Goal: Transaction & Acquisition: Download file/media

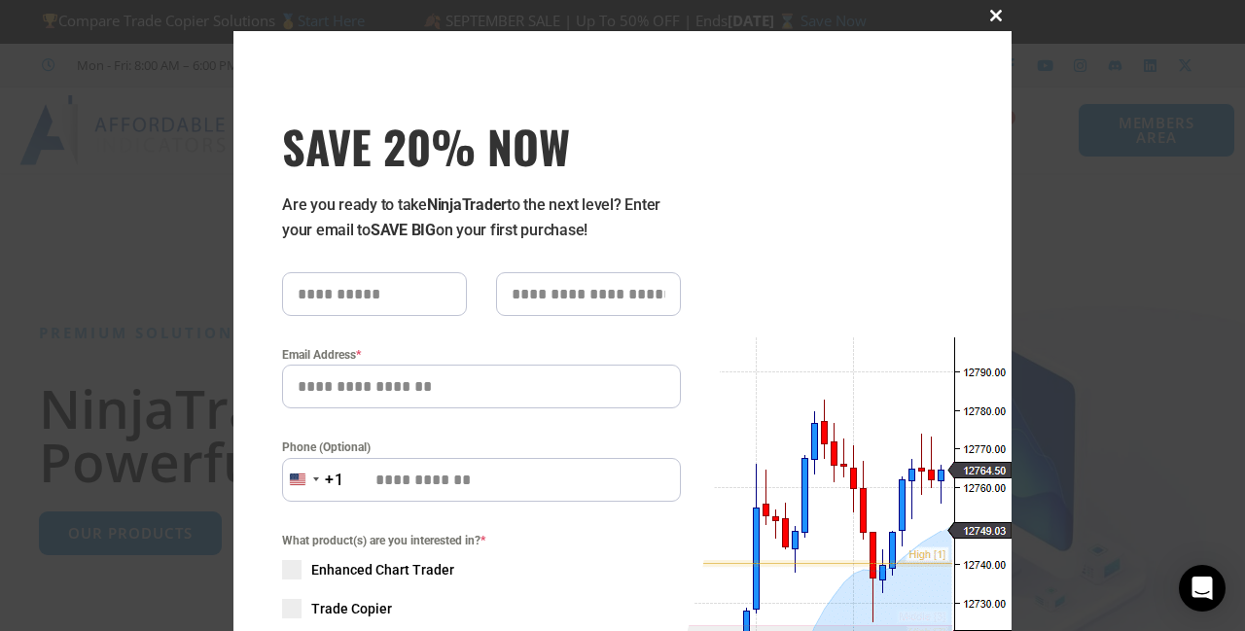
click at [994, 11] on span "SAVE 20% NOW popup" at bounding box center [995, 16] width 31 height 12
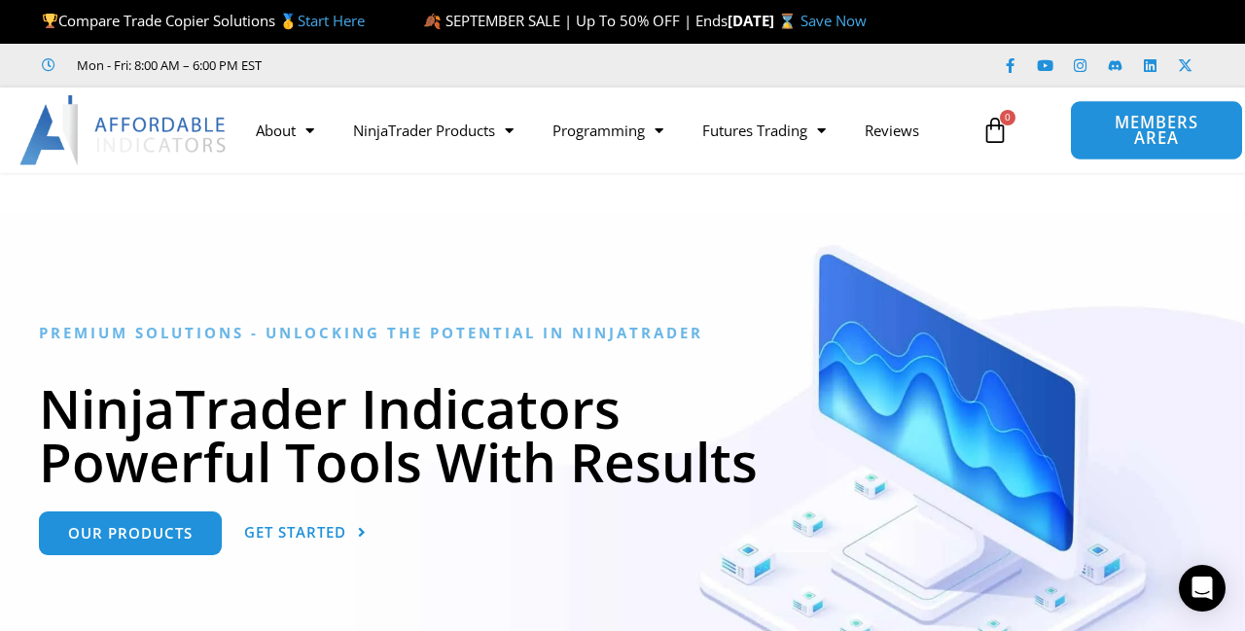
click at [1168, 124] on span "MEMBERS AREA" at bounding box center [1155, 131] width 127 height 32
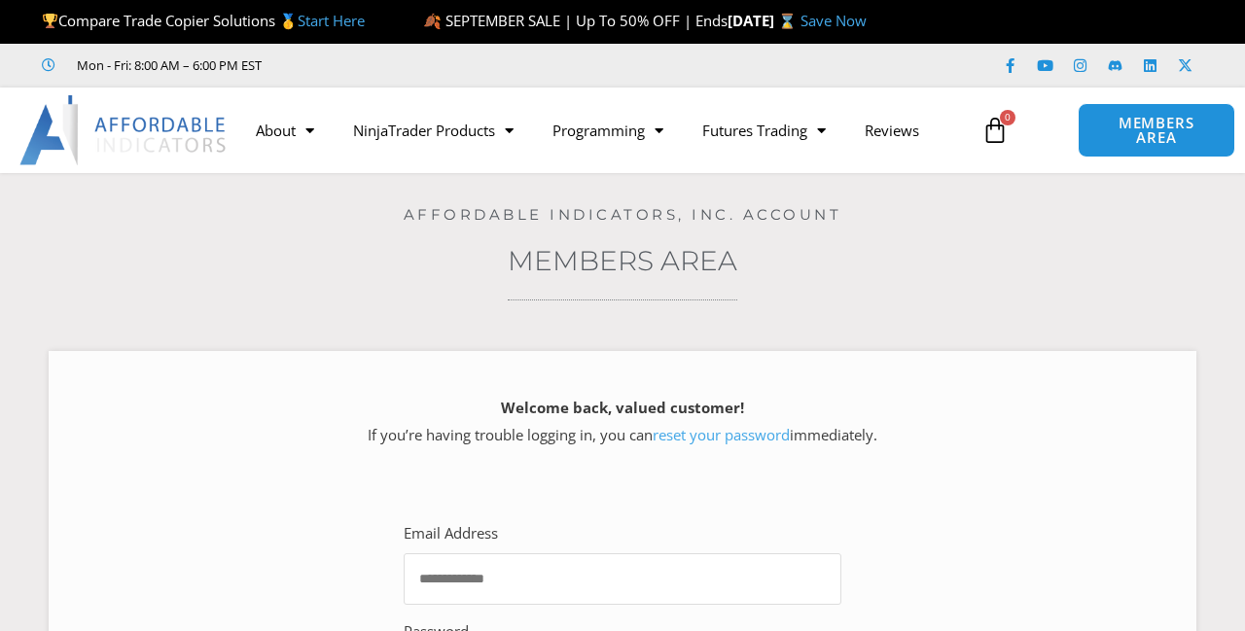
type input "**********"
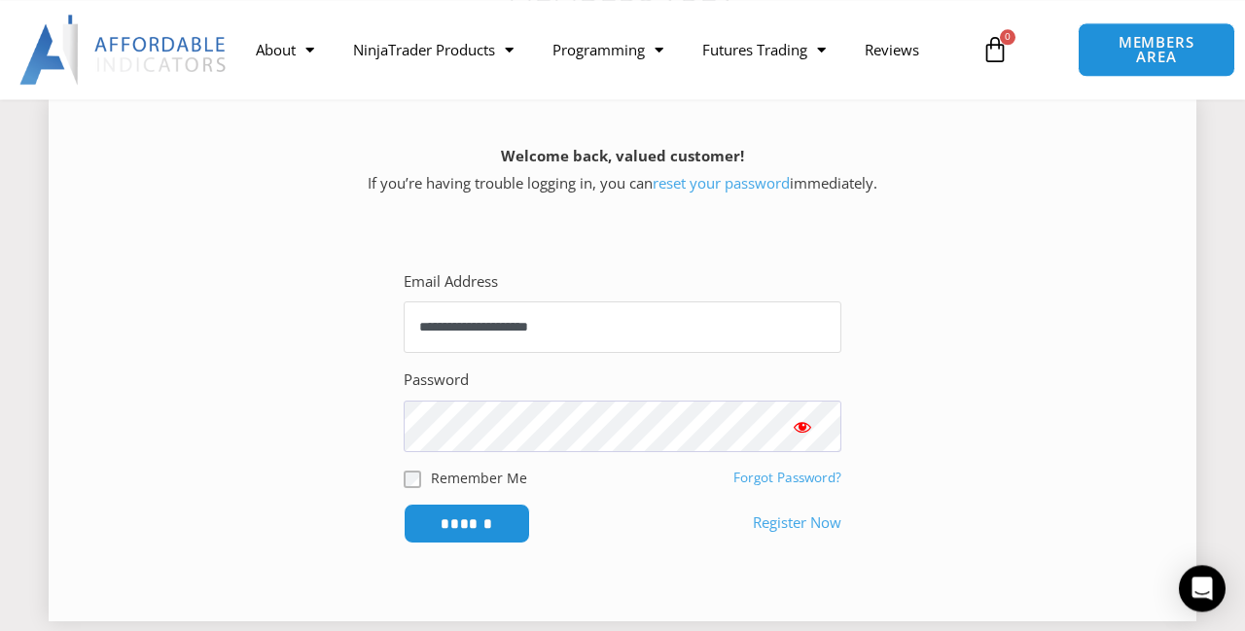
scroll to position [253, 0]
click at [464, 519] on input "******" at bounding box center [467, 523] width 133 height 42
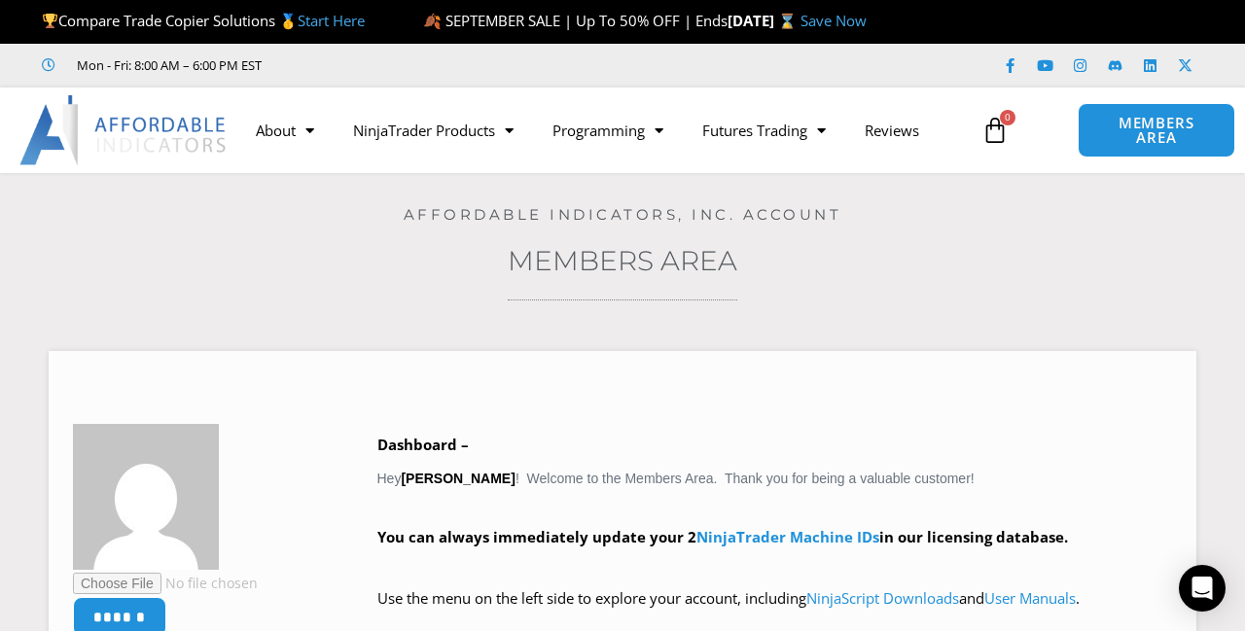
click at [572, 180] on div "Affordable Indicators, Inc. Account" at bounding box center [623, 198] width 1148 height 51
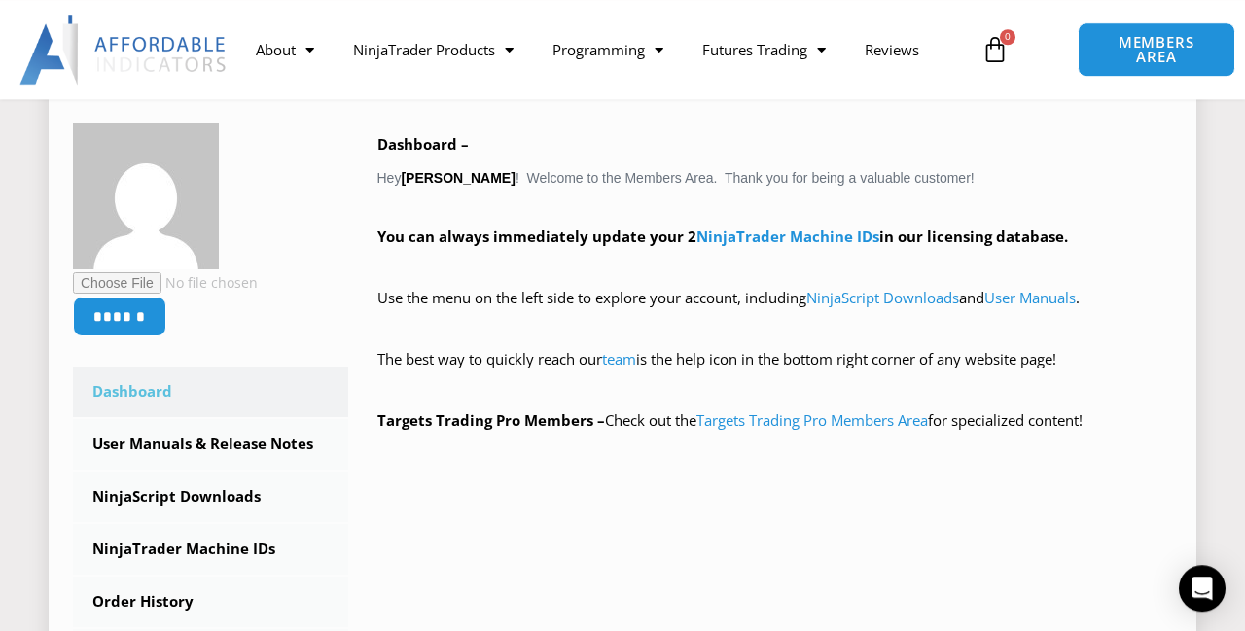
scroll to position [310, 0]
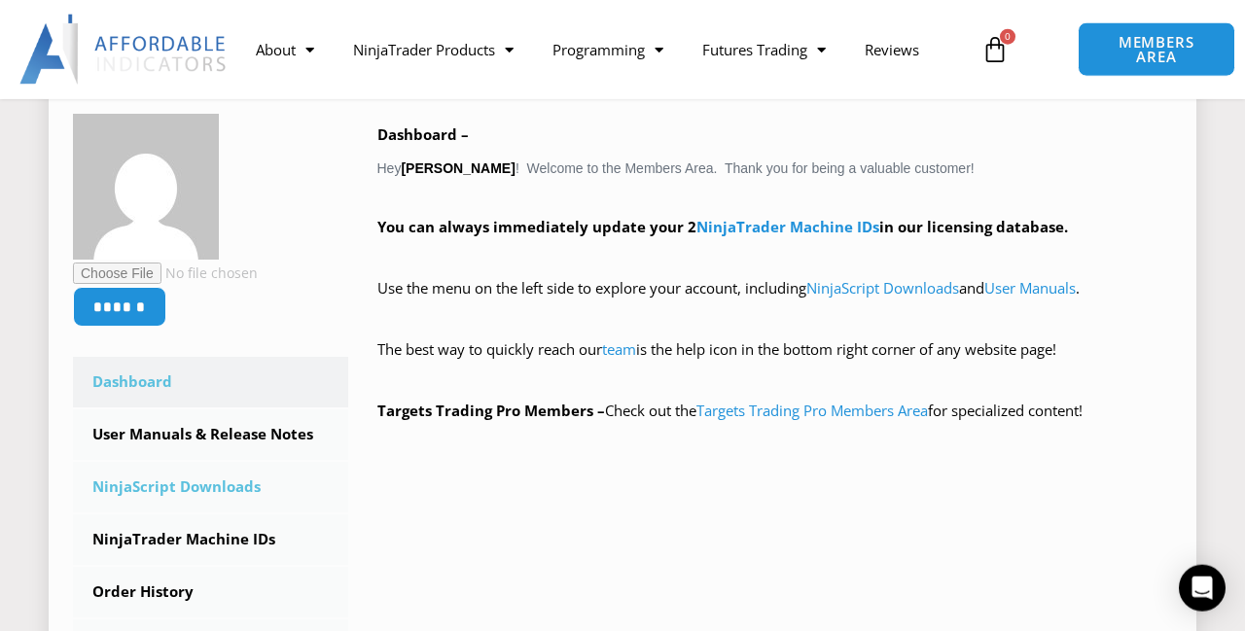
click at [195, 484] on link "NinjaScript Downloads" at bounding box center [210, 487] width 275 height 51
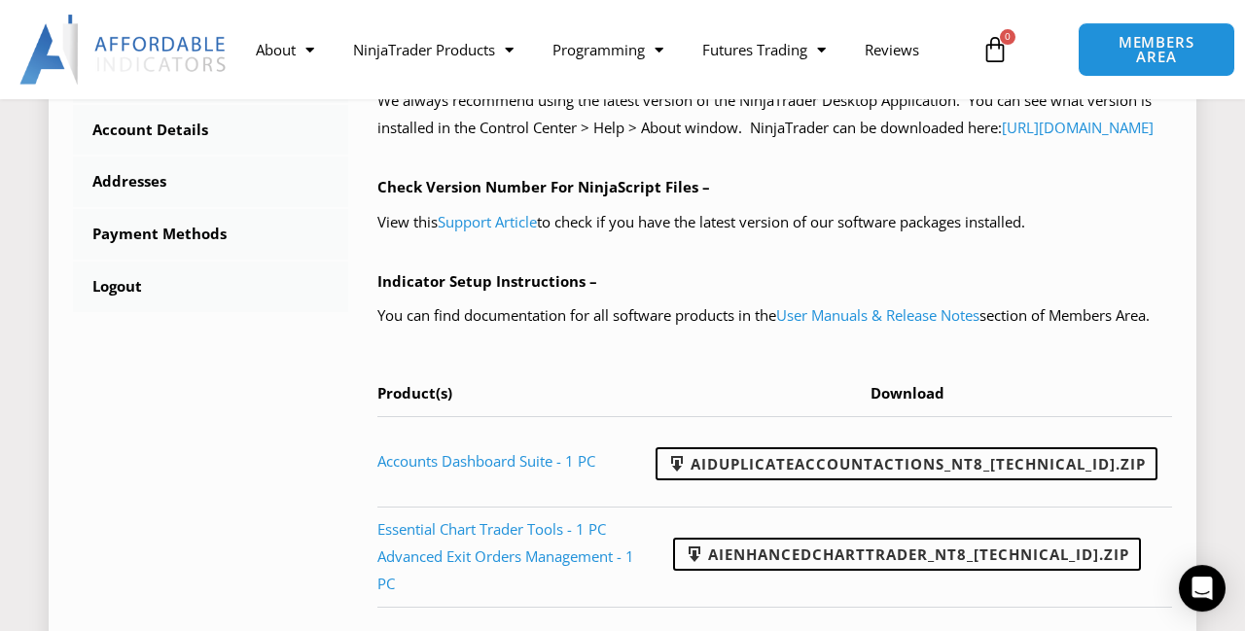
scroll to position [808, 0]
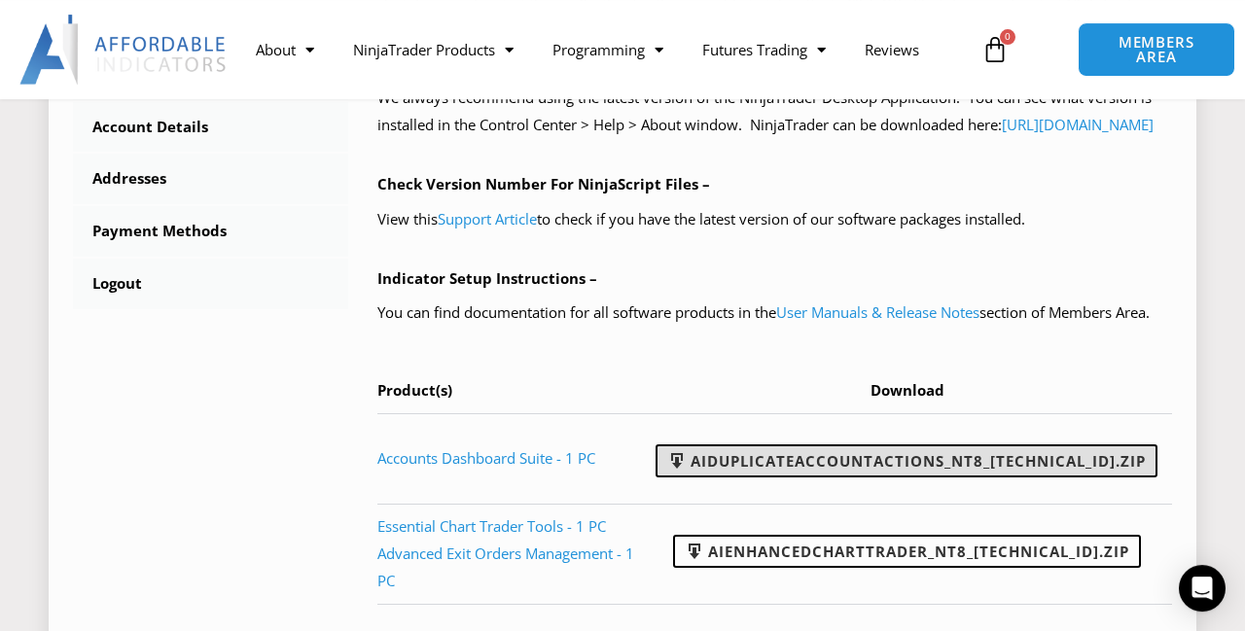
click at [864, 478] on link "AIDuplicateAccountActions_NT8_[TECHNICAL_ID].zip" at bounding box center [906, 460] width 502 height 33
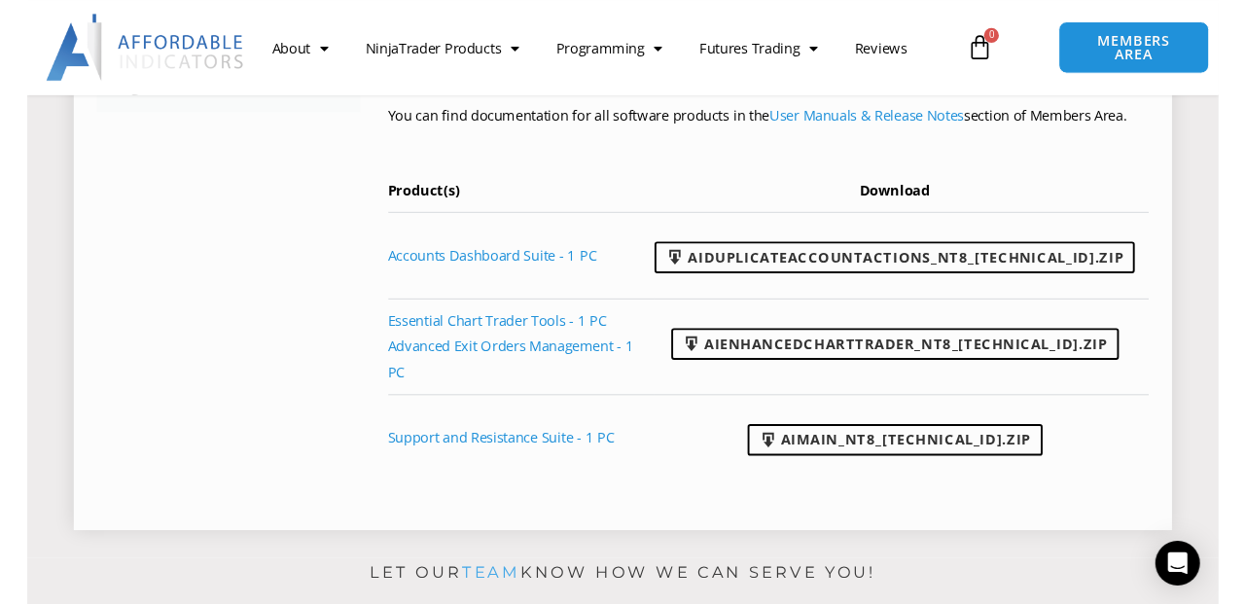
scroll to position [1000, 0]
